Goal: Task Accomplishment & Management: Use online tool/utility

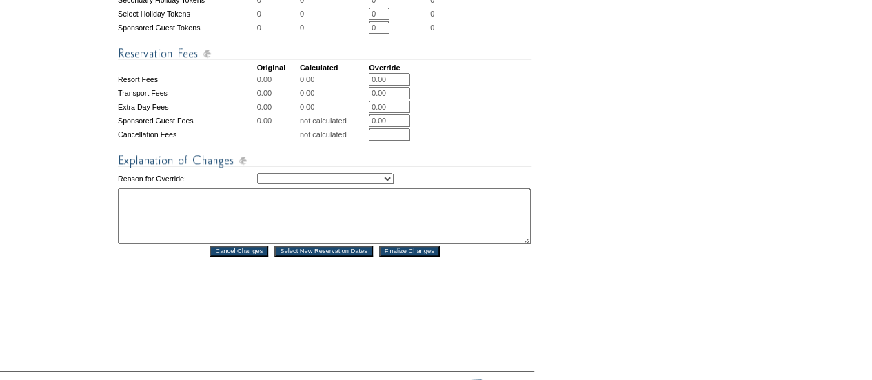
scroll to position [689, 0]
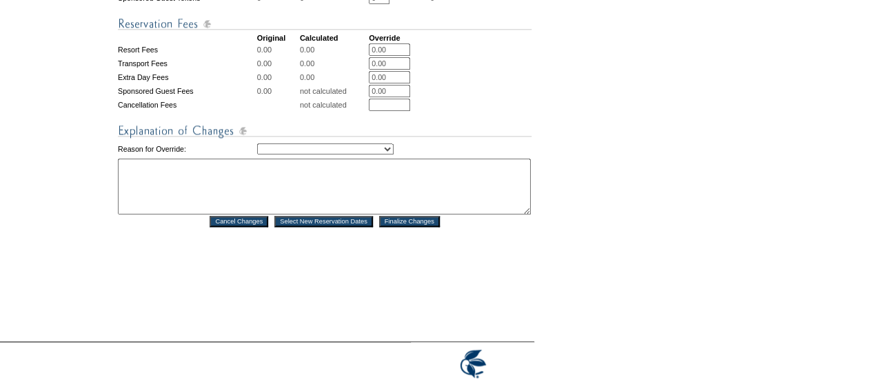
click at [198, 196] on textarea at bounding box center [324, 187] width 413 height 56
type textarea "Adjusting dates to accommodate member moves - DH"
click at [346, 154] on select "Creating Continuous Stay Days Rebooked After Cancellation Editing Occupant Expe…" at bounding box center [325, 148] width 136 height 11
select select "1036"
click at [257, 154] on select "Creating Continuous Stay Days Rebooked After Cancellation Editing Occupant Expe…" at bounding box center [325, 148] width 136 height 11
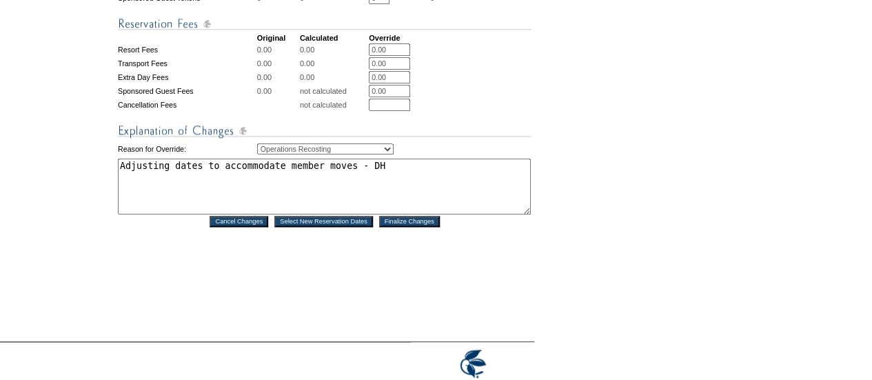
click at [433, 227] on input "Finalize Changes" at bounding box center [409, 221] width 61 height 11
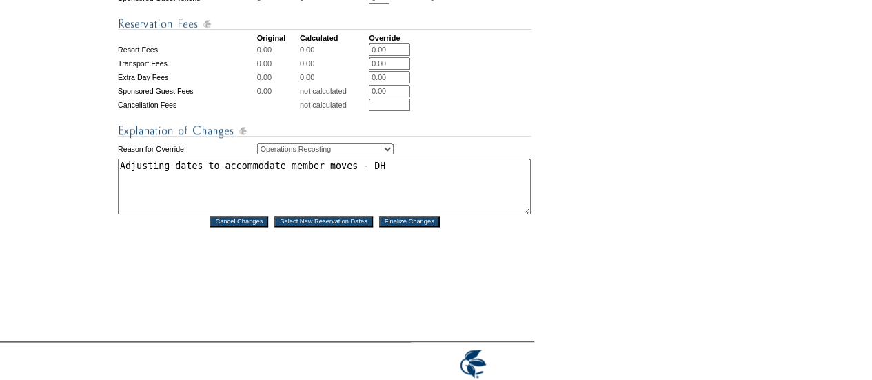
click at [433, 227] on input "Finalize Changes" at bounding box center [409, 221] width 61 height 11
drag, startPoint x: 551, startPoint y: 344, endPoint x: 397, endPoint y: 85, distance: 301.6
